Goal: Information Seeking & Learning: Learn about a topic

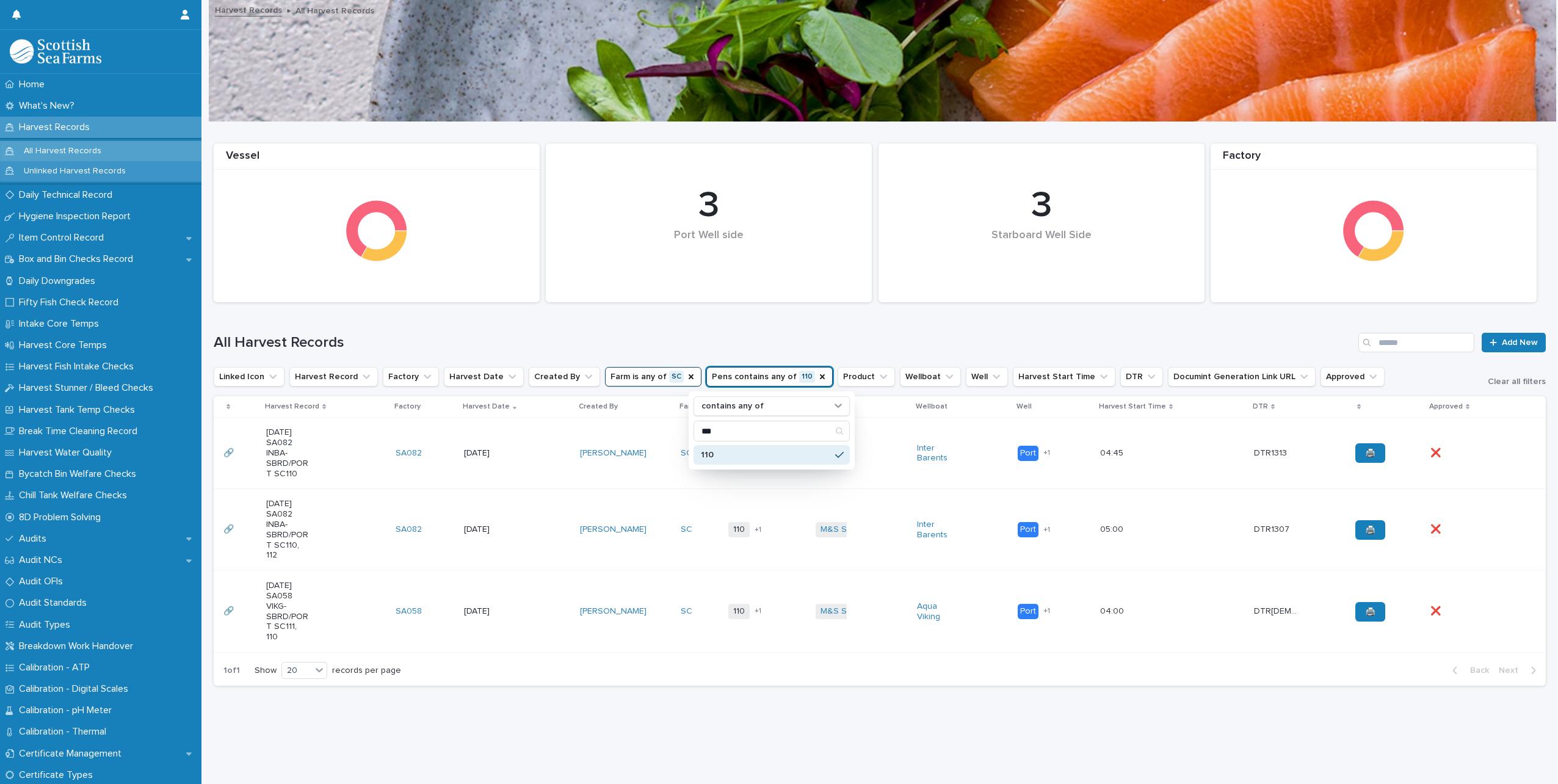
click at [53, 172] on p "Unlinked Harvest Records" at bounding box center [75, 171] width 121 height 10
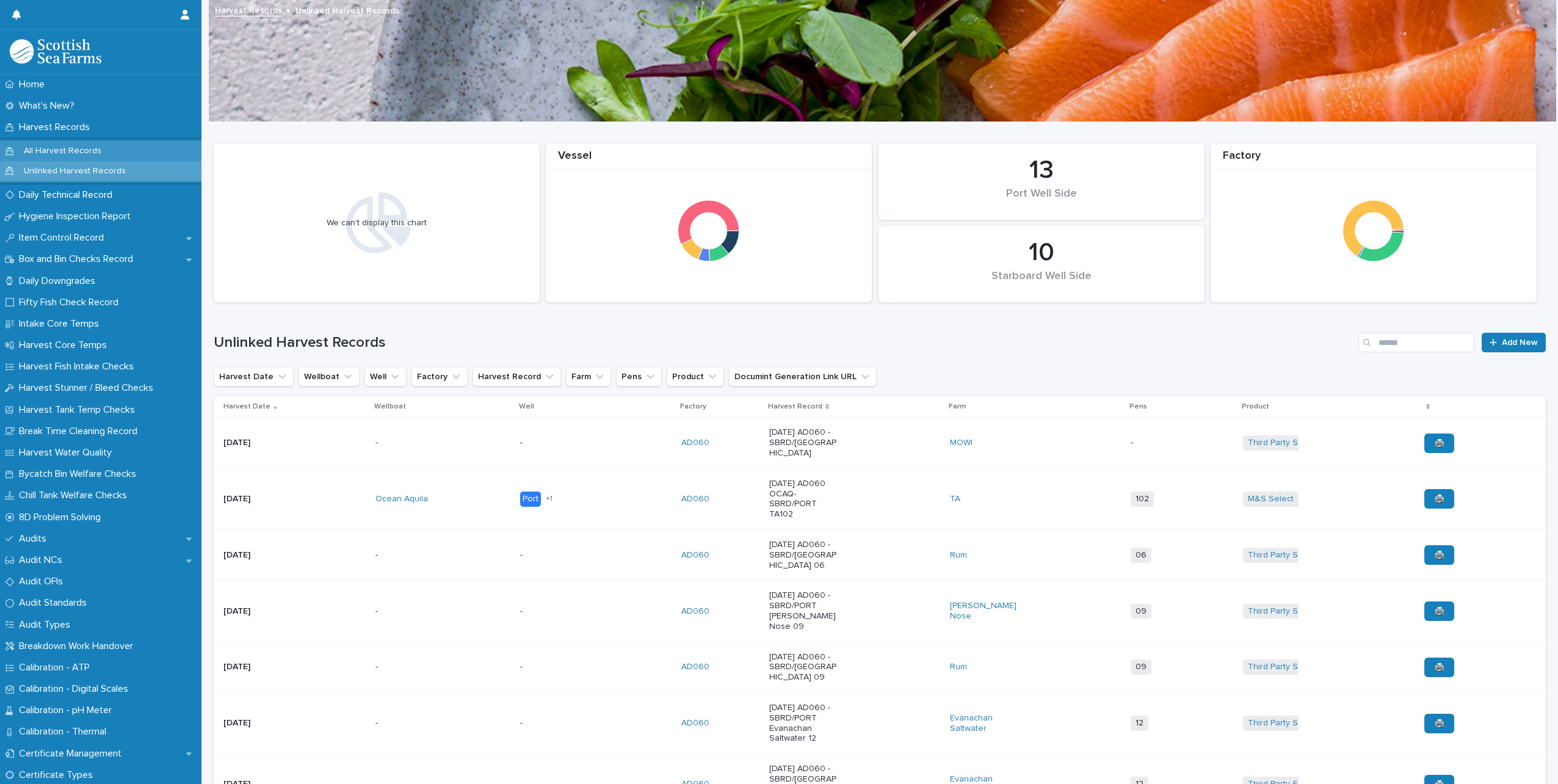
click at [55, 148] on p "All Harvest Records" at bounding box center [63, 151] width 97 height 10
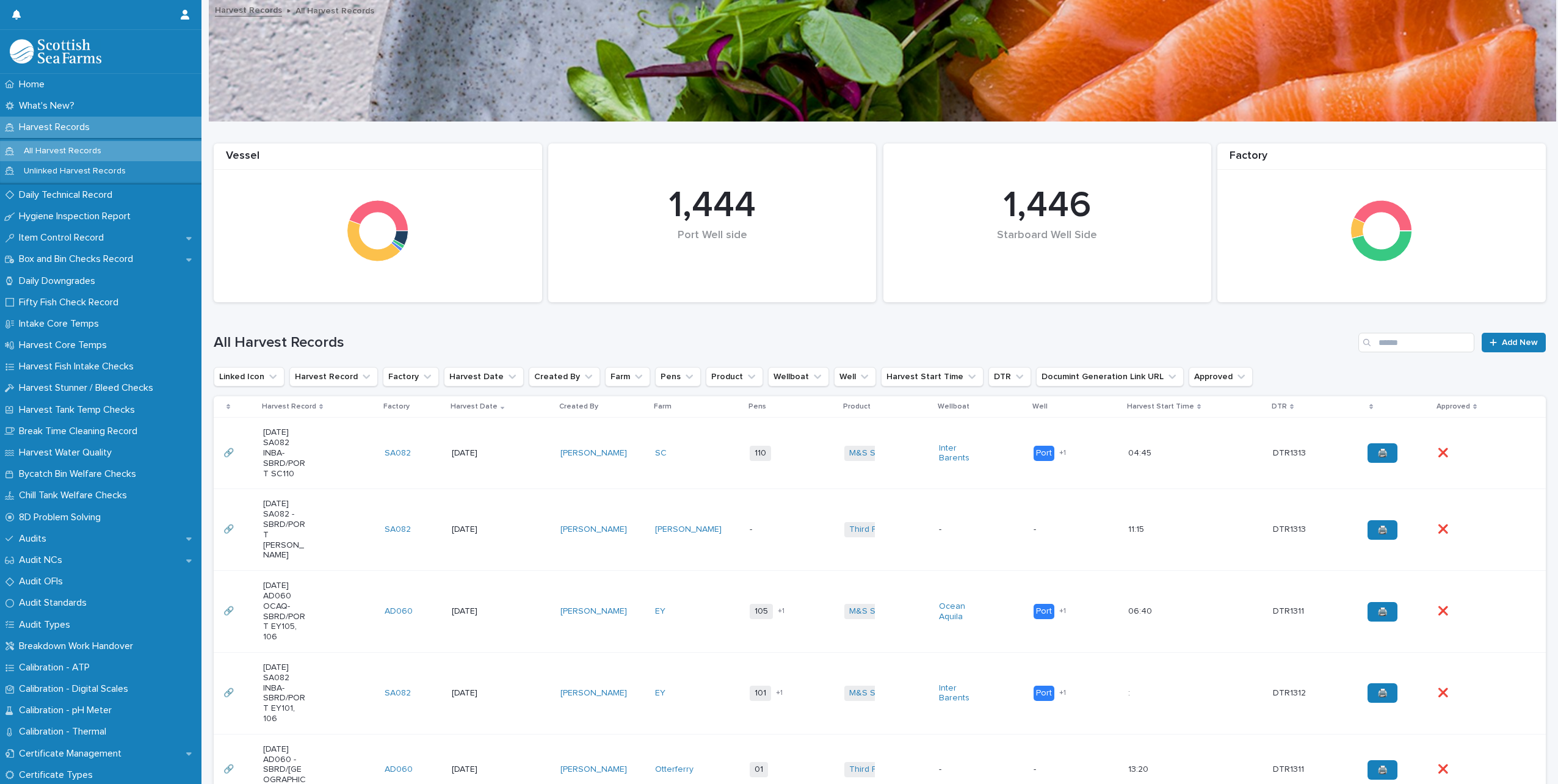
click at [487, 541] on td "[DATE]" at bounding box center [501, 529] width 109 height 82
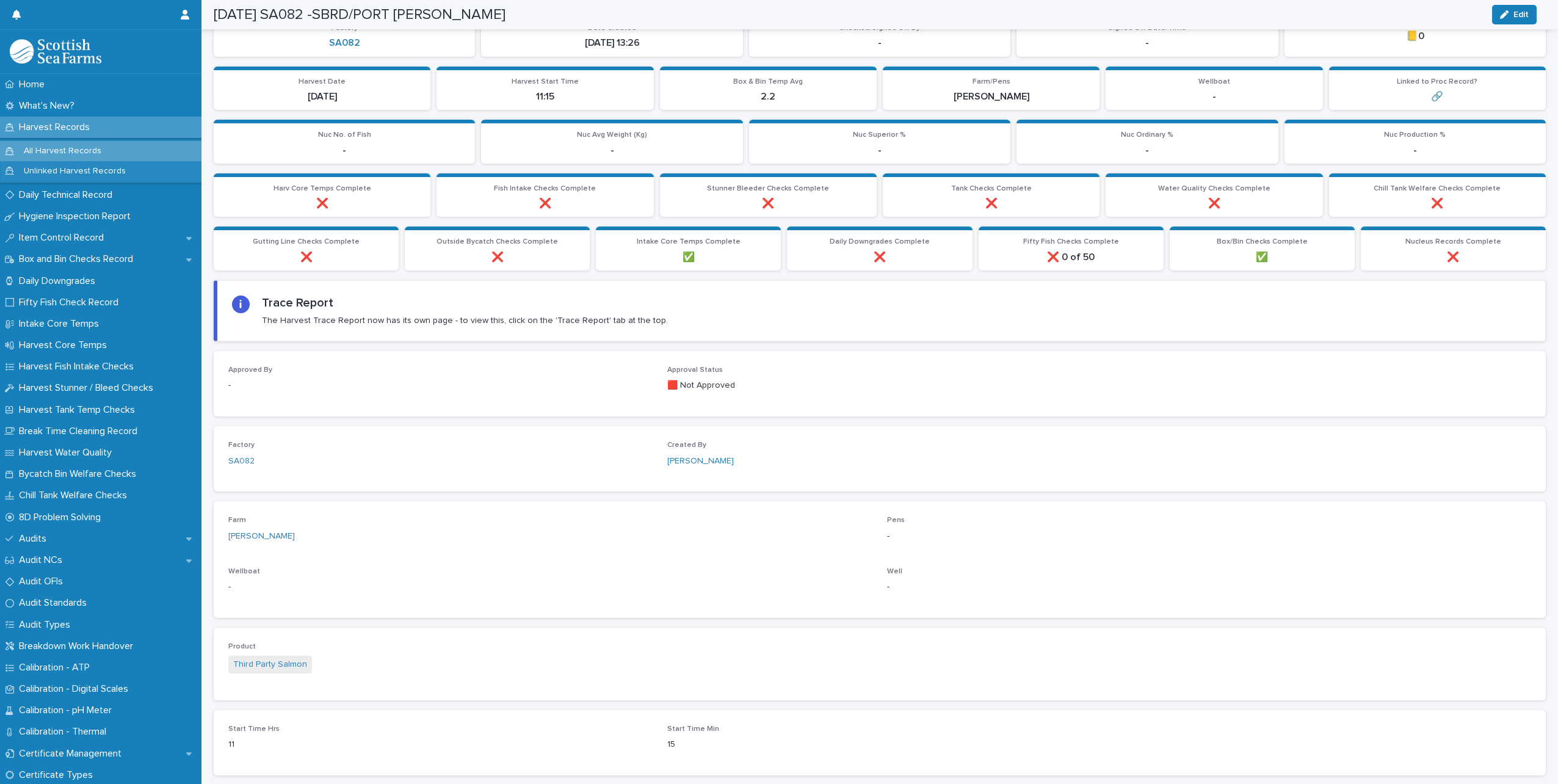
scroll to position [228, 0]
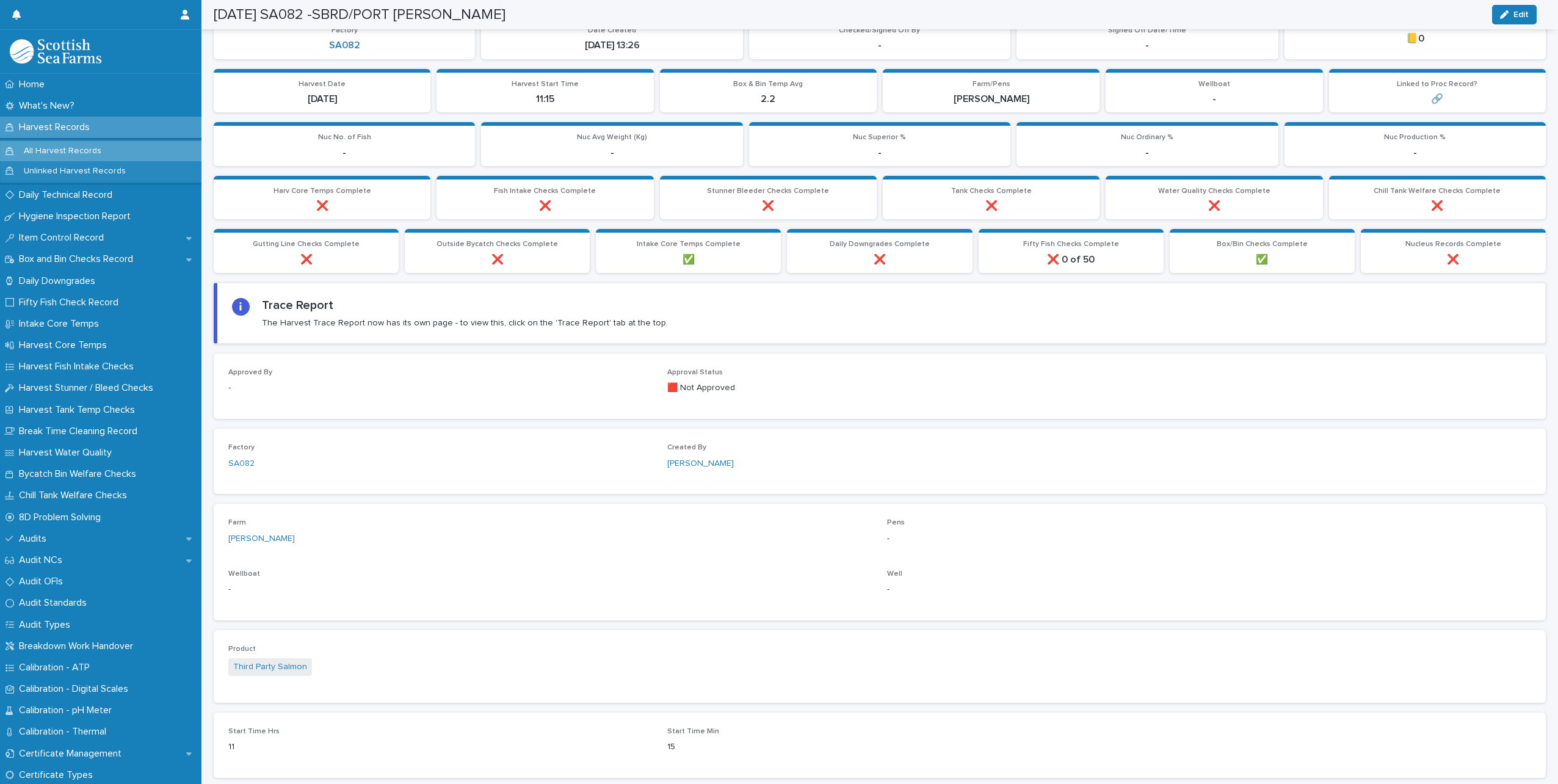
click at [1231, 246] on span "Box/Bin Checks Complete" at bounding box center [1262, 244] width 91 height 7
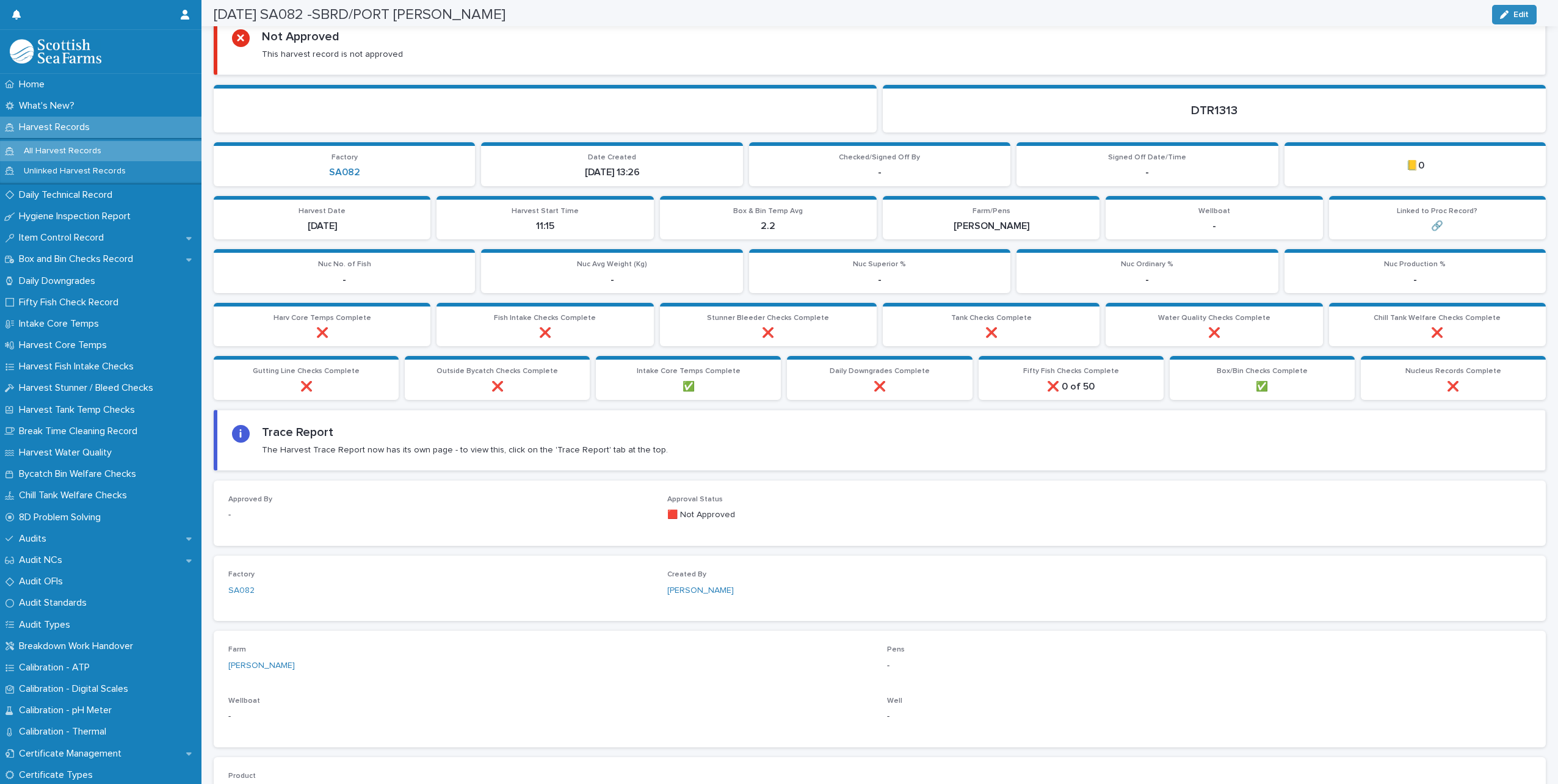
scroll to position [0, 0]
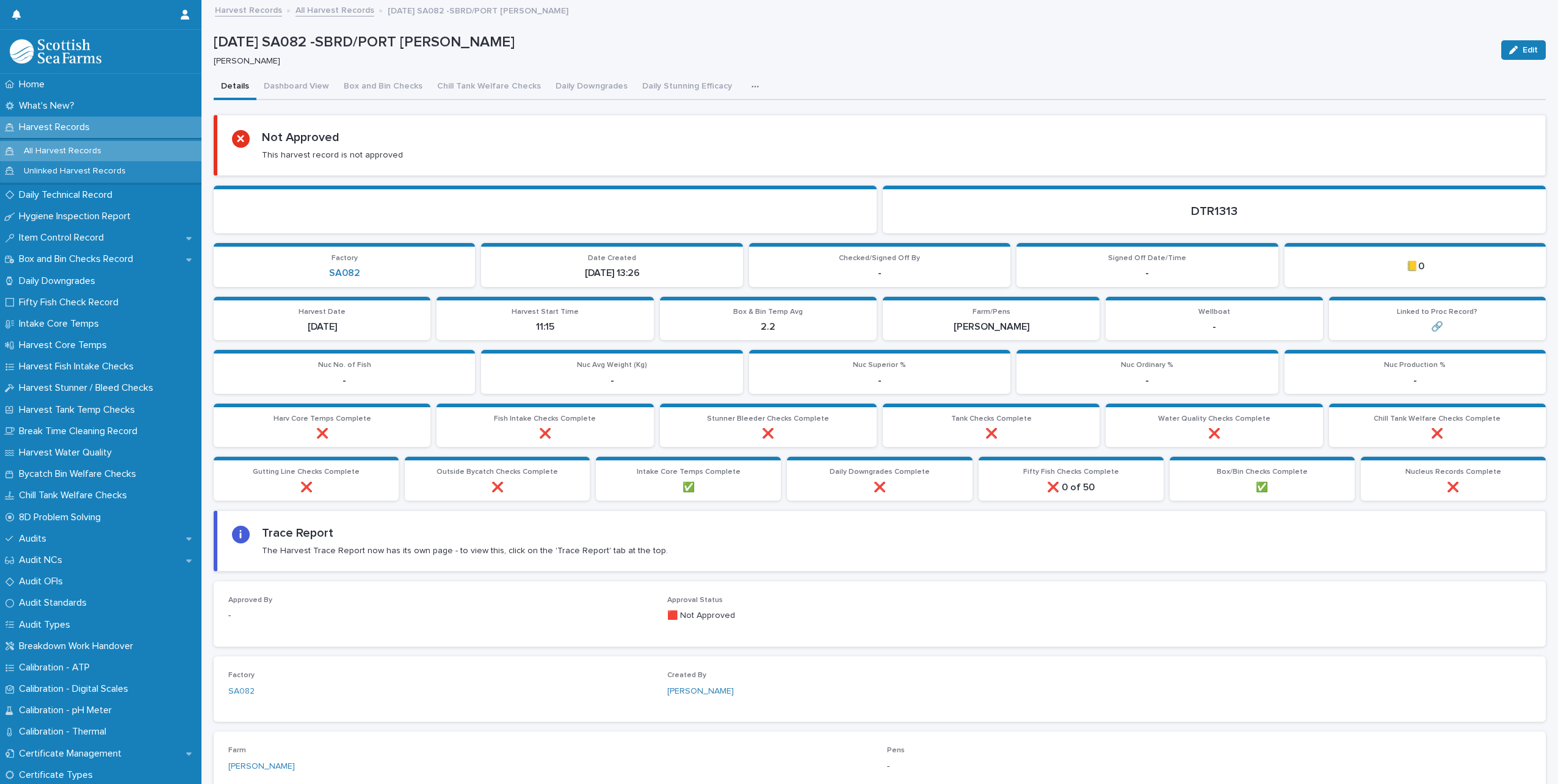
click at [752, 84] on icon "button" at bounding box center [755, 86] width 7 height 9
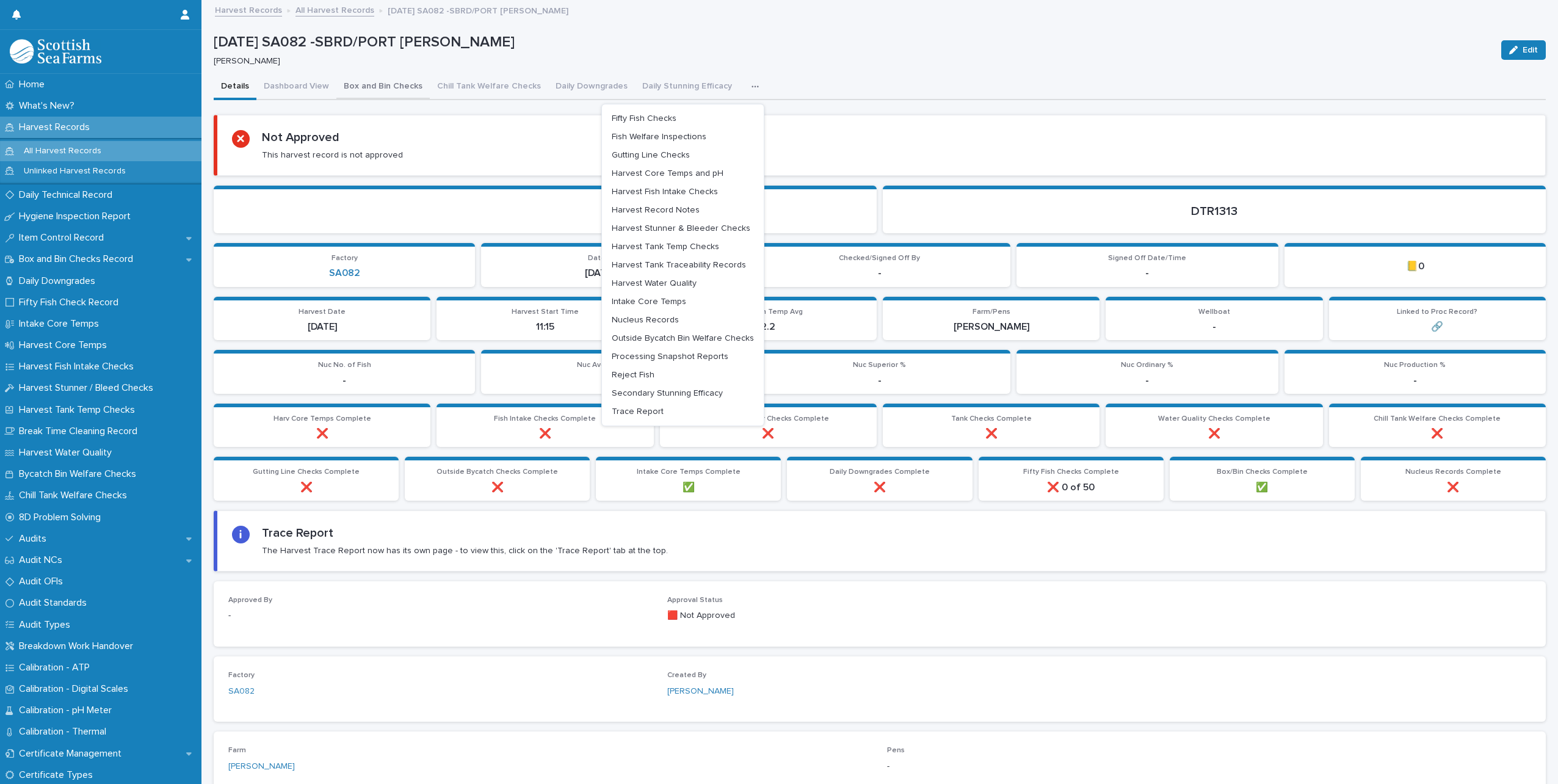
click at [364, 86] on button "Box and Bin Checks" at bounding box center [383, 87] width 94 height 25
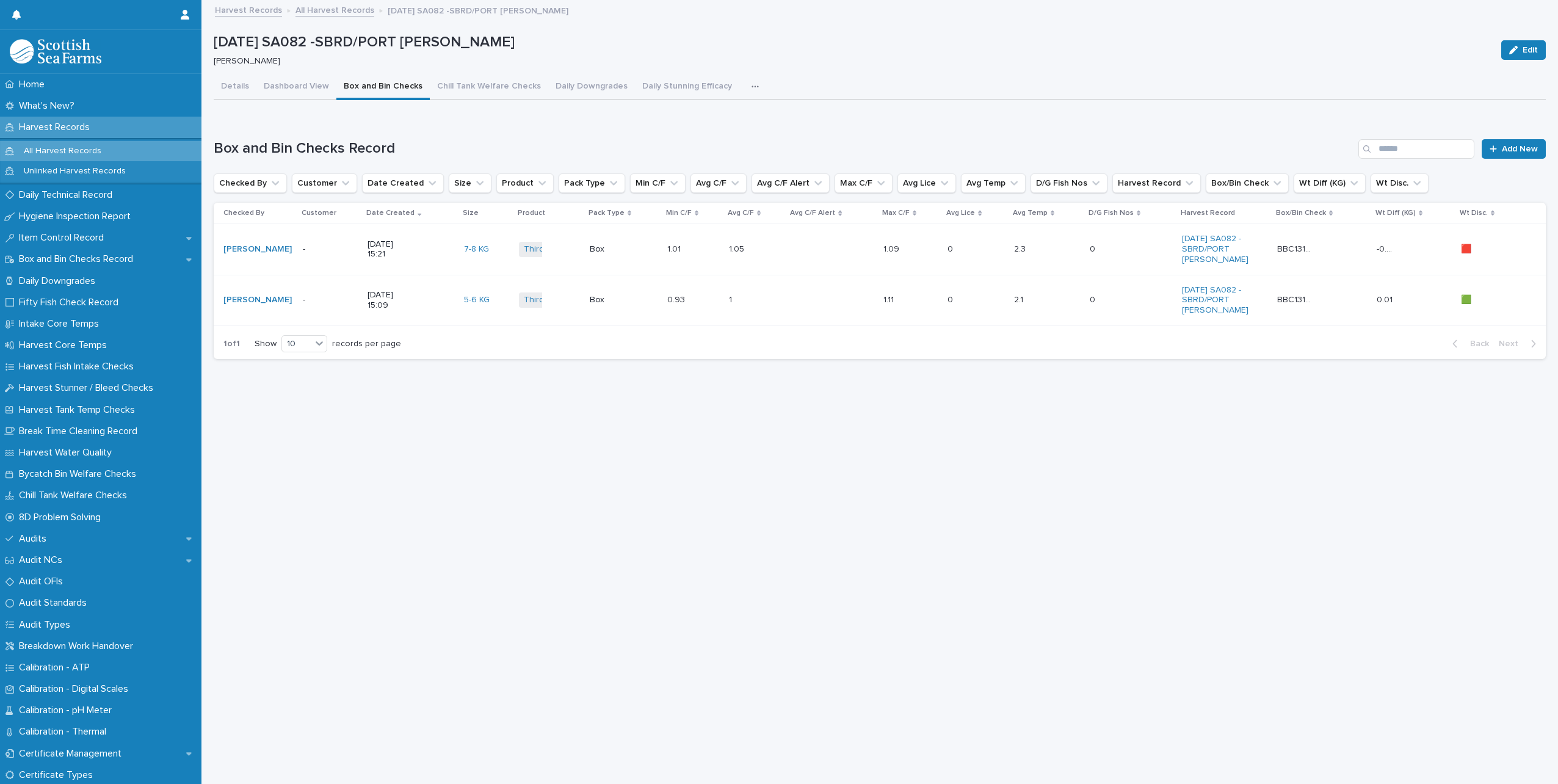
click at [1351, 267] on td "BBC13106 BBC13106" at bounding box center [1321, 249] width 99 height 51
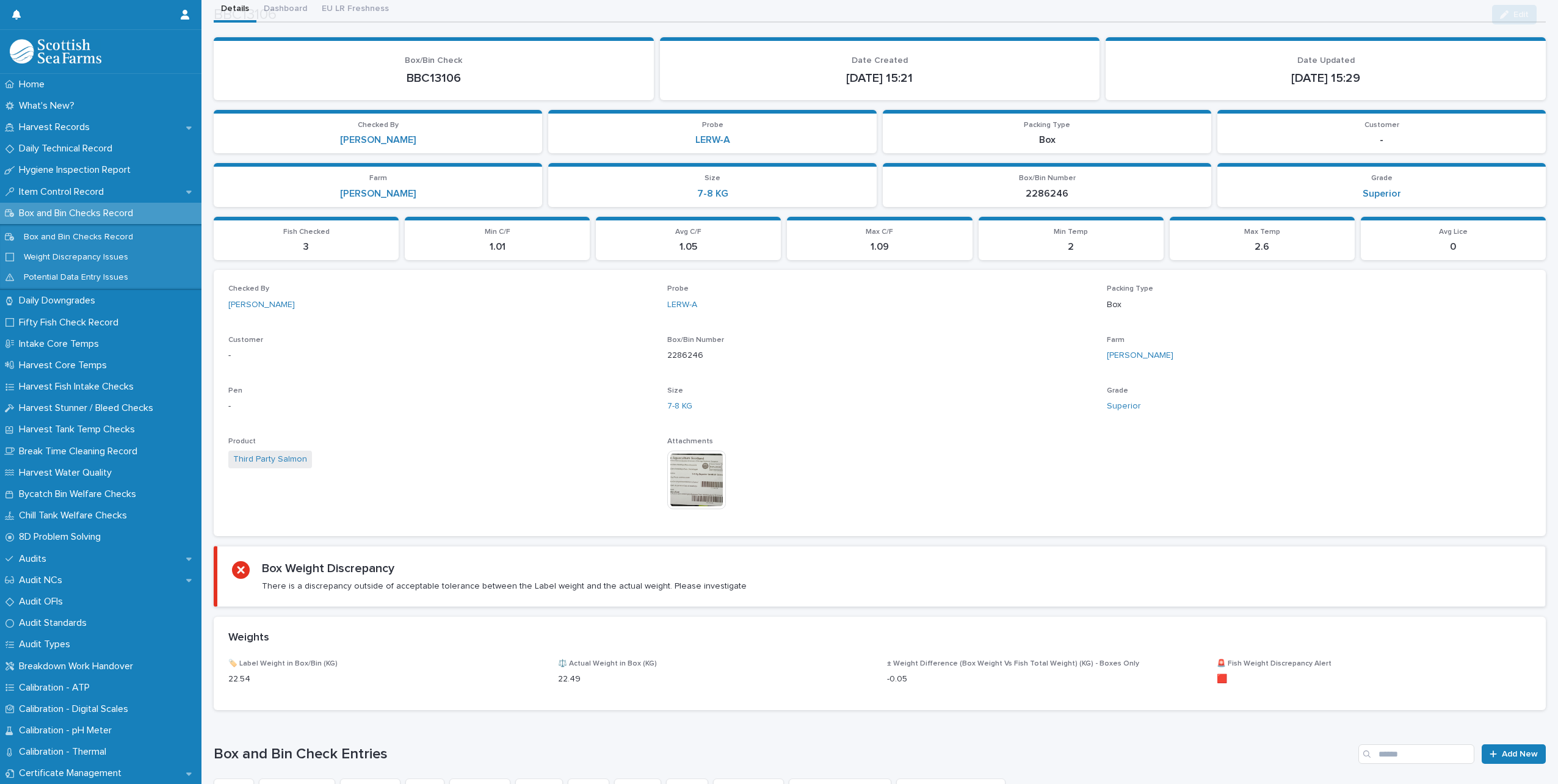
scroll to position [342, 0]
